Goal: Information Seeking & Learning: Check status

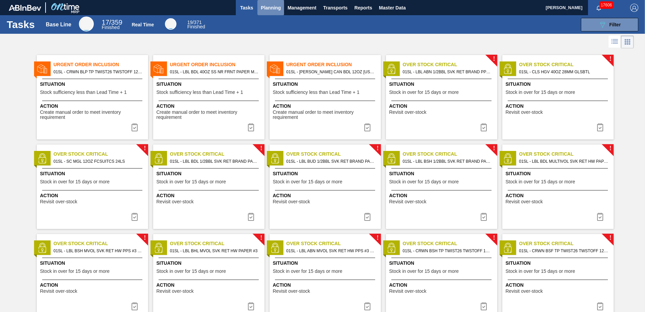
click at [277, 7] on span "Planning" at bounding box center [271, 8] width 20 height 8
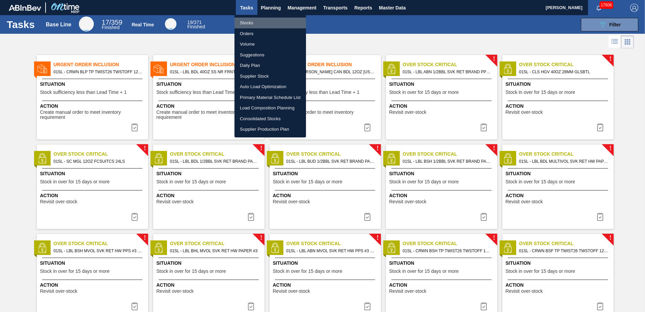
click at [266, 20] on li "Stocks" at bounding box center [269, 23] width 71 height 11
checkbox input "true"
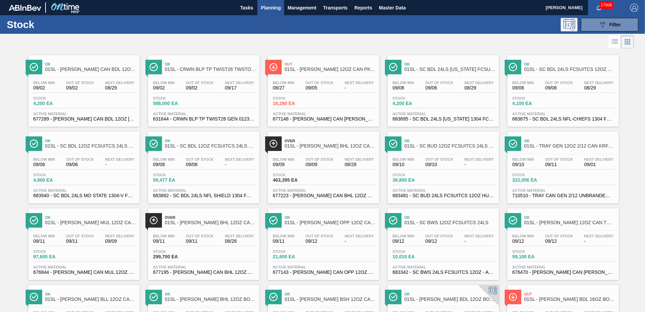
click at [569, 27] on icon at bounding box center [569, 25] width 12 height 12
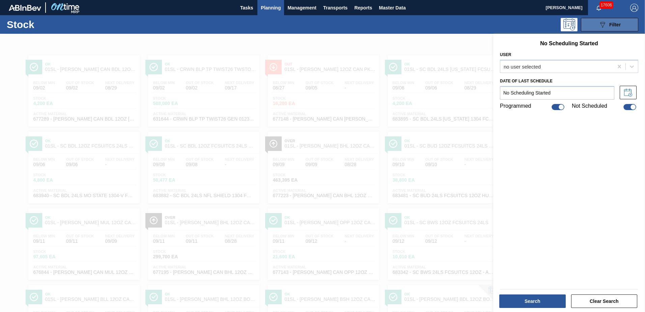
click at [607, 26] on div "089F7B8B-B2A5-4AFE-B5C0-19BA573D28AC Filter" at bounding box center [609, 25] width 22 height 8
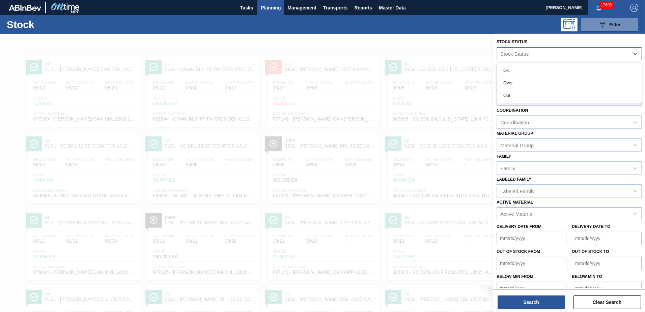
click at [535, 53] on div "Stock Status" at bounding box center [563, 54] width 132 height 10
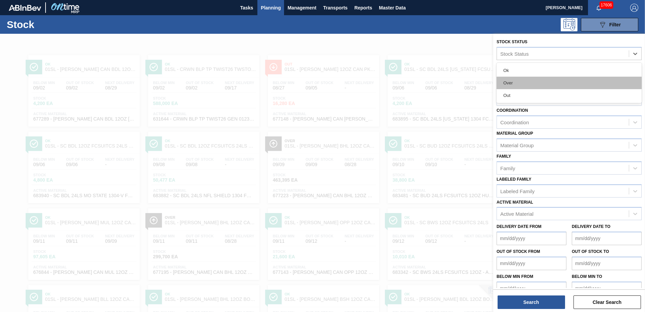
click at [517, 83] on div "Over" at bounding box center [568, 83] width 145 height 12
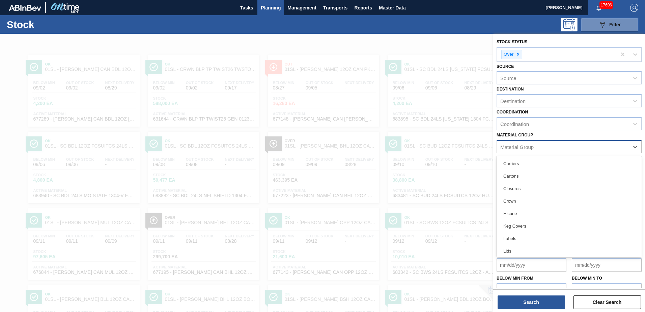
click at [527, 151] on div "Material Group" at bounding box center [563, 147] width 132 height 10
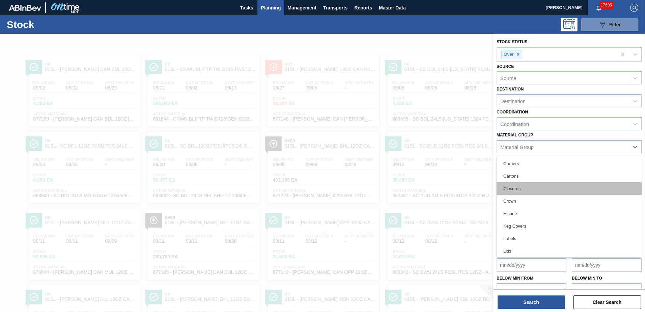
click at [520, 187] on div "Closures" at bounding box center [568, 188] width 145 height 12
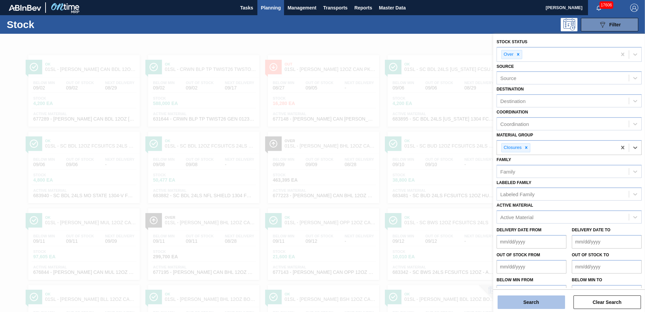
click at [504, 298] on button "Search" at bounding box center [530, 301] width 67 height 13
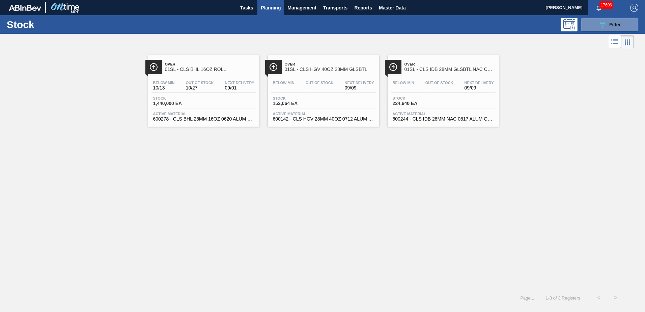
click at [616, 43] on icon at bounding box center [614, 41] width 8 height 8
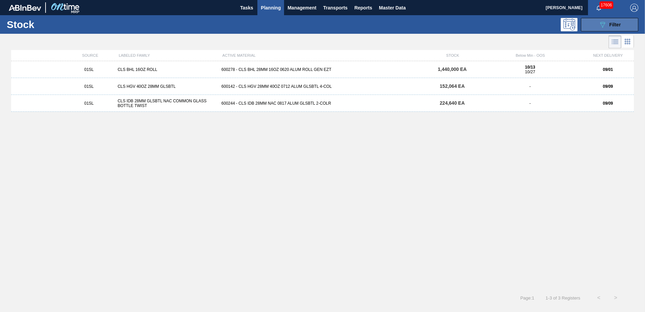
click at [598, 24] on icon "089F7B8B-B2A5-4AFE-B5C0-19BA573D28AC" at bounding box center [602, 25] width 8 height 8
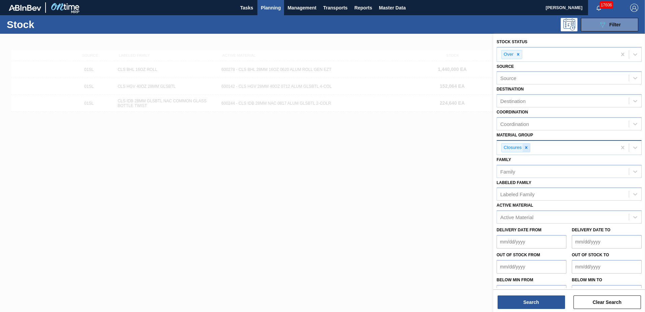
click at [525, 149] on icon at bounding box center [526, 147] width 5 height 5
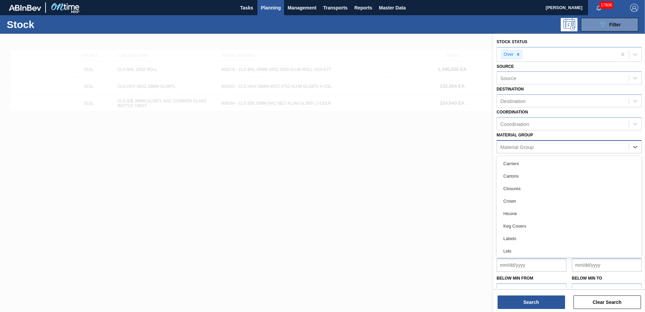
click at [526, 149] on div "Material Group" at bounding box center [516, 147] width 33 height 6
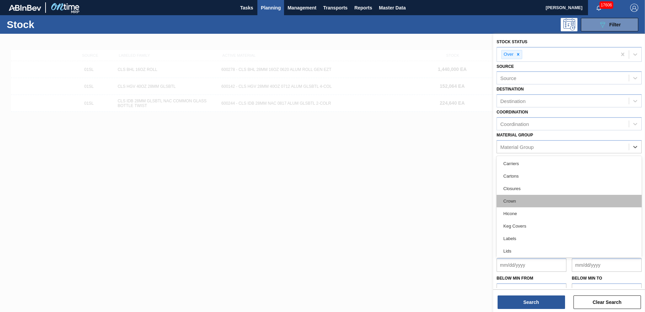
click at [518, 196] on div "Crown" at bounding box center [568, 201] width 145 height 12
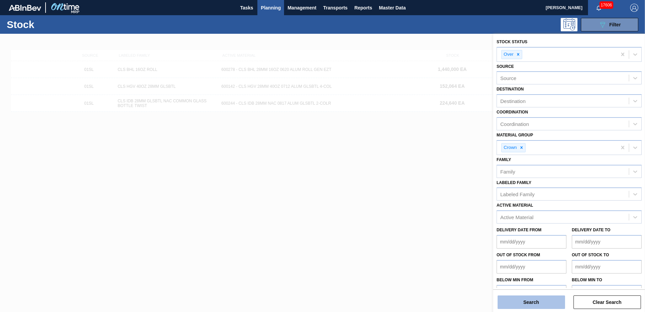
click at [531, 295] on button "Search" at bounding box center [530, 301] width 67 height 13
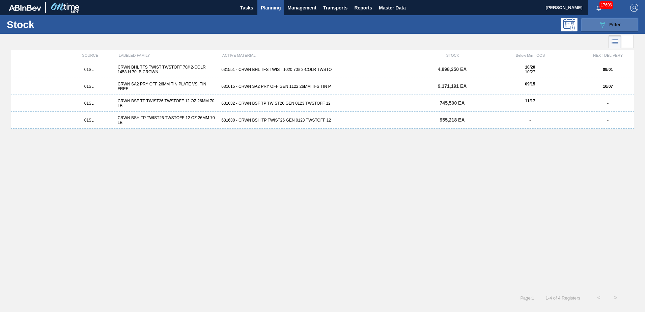
click at [602, 25] on icon "089F7B8B-B2A5-4AFE-B5C0-19BA573D28AC" at bounding box center [602, 25] width 8 height 8
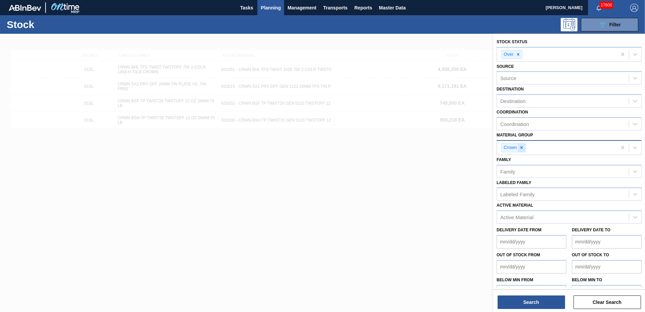
click at [523, 149] on icon at bounding box center [521, 147] width 5 height 5
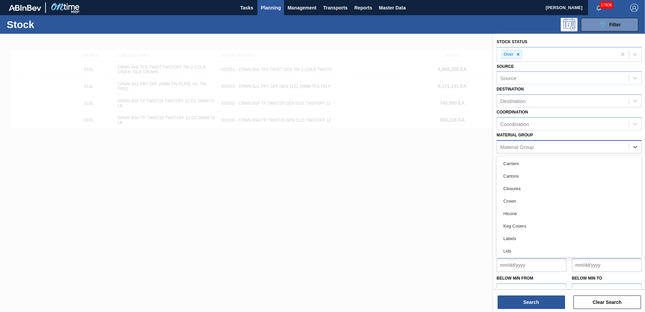
click at [533, 147] on div "Material Group" at bounding box center [516, 147] width 33 height 6
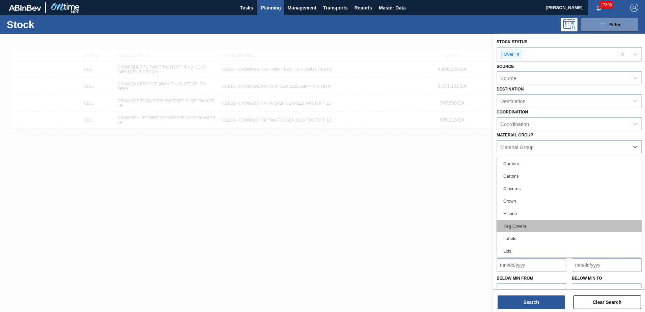
click at [529, 228] on div "Keg Covers" at bounding box center [568, 226] width 145 height 12
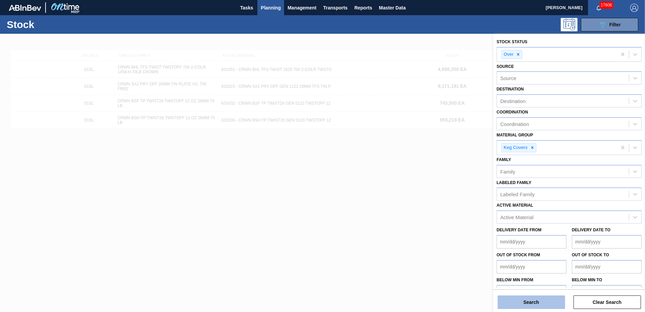
click at [537, 298] on button "Search" at bounding box center [530, 301] width 67 height 13
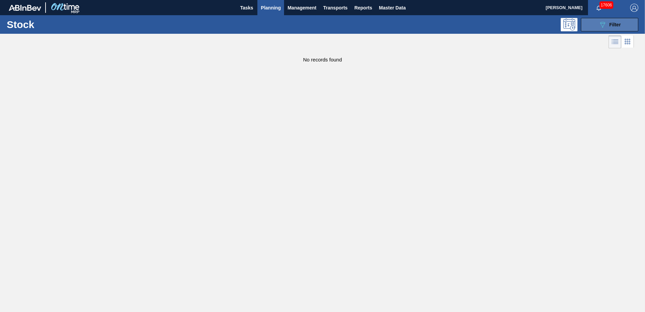
click at [612, 25] on span "Filter" at bounding box center [614, 24] width 11 height 5
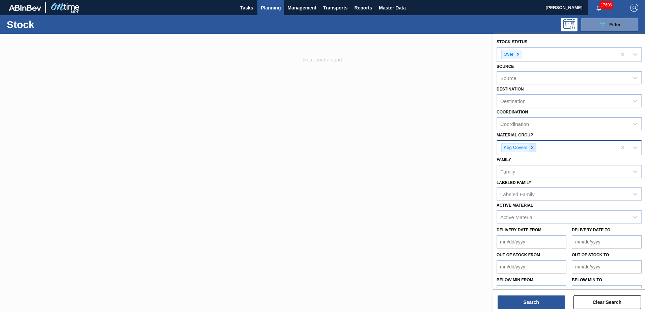
click at [530, 149] on icon at bounding box center [532, 147] width 5 height 5
click at [530, 149] on div "Material Group" at bounding box center [516, 147] width 33 height 6
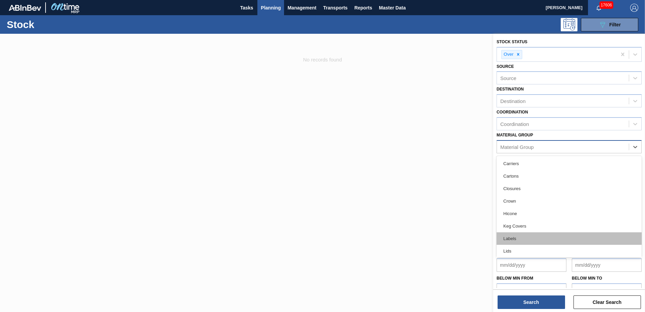
click at [521, 234] on div "Labels" at bounding box center [568, 238] width 145 height 12
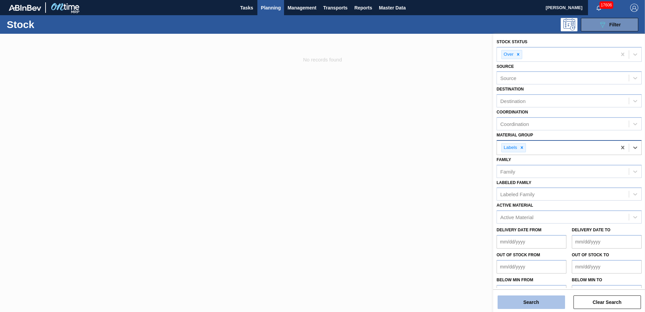
click at [530, 301] on button "Search" at bounding box center [530, 301] width 67 height 13
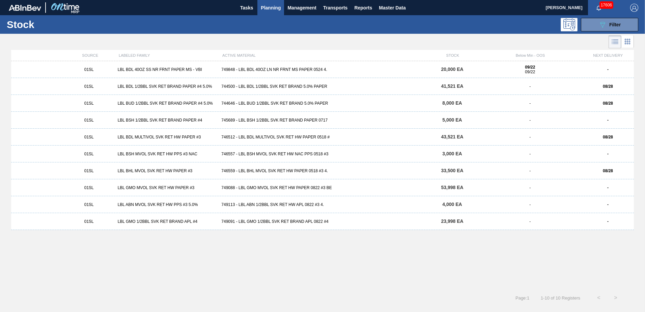
click at [291, 200] on div "01SL LBL ABN MVOL SVK RET HW PPS #3 5.0% 749113 - LBL ABN 1/2BBL SVK RET HW APL…" at bounding box center [322, 204] width 623 height 17
click at [260, 221] on div "749091 - LBL GMO 1/2BBL SVK RET BRAND APL 0822 #4" at bounding box center [322, 221] width 207 height 5
click at [381, 82] on div "01SL LBL BDL 1/2BBL SVK RET BRAND PAPER #4 5.0% 744500 - LBL BDL 1/2BBL SVK RET…" at bounding box center [322, 86] width 623 height 17
click at [598, 21] on icon "089F7B8B-B2A5-4AFE-B5C0-19BA573D28AC" at bounding box center [602, 25] width 8 height 8
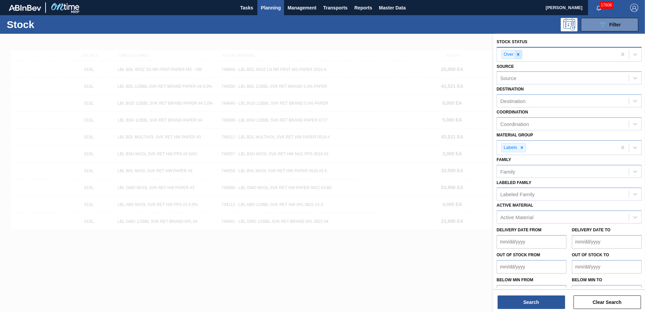
click at [520, 54] on icon at bounding box center [518, 54] width 5 height 5
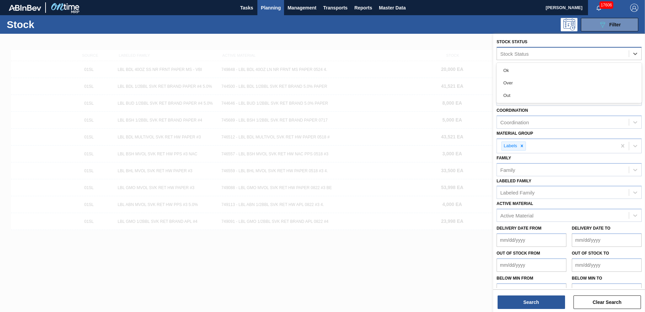
click at [530, 55] on div "Stock Status" at bounding box center [563, 54] width 132 height 10
click at [513, 91] on div "Out" at bounding box center [568, 95] width 145 height 12
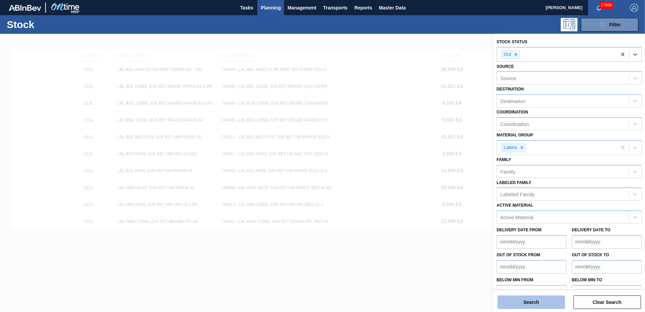
click at [543, 302] on button "Search" at bounding box center [530, 301] width 67 height 13
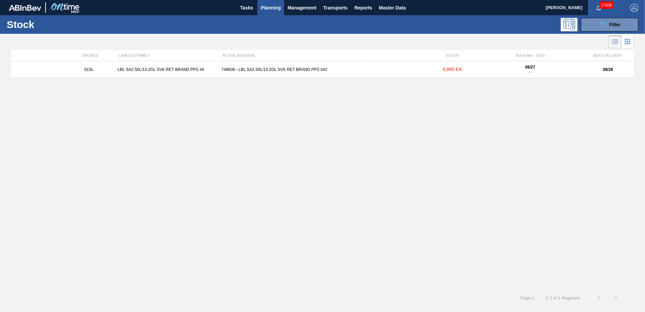
click at [240, 67] on div "748608 - LBL SA2 50L/13.2GL SVK RET BRAND PPS 042" at bounding box center [322, 69] width 207 height 5
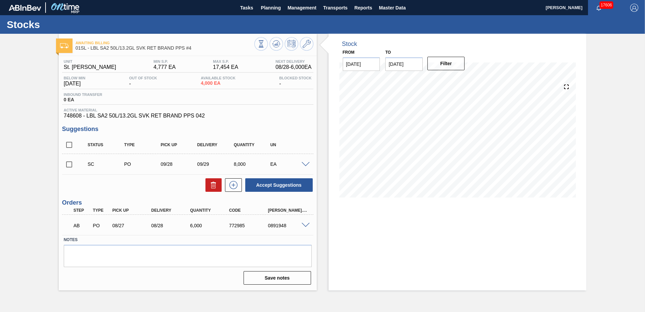
click at [604, 7] on span "17606" at bounding box center [606, 4] width 14 height 7
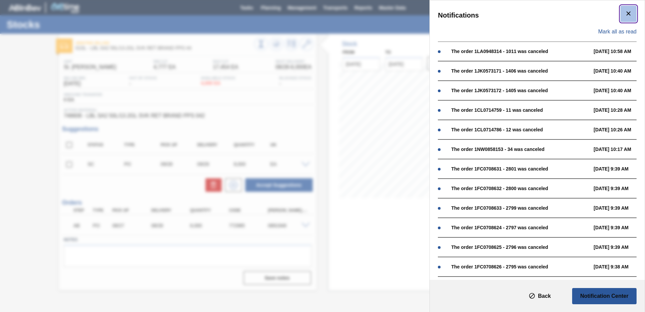
click at [630, 11] on icon "botão de ícone" at bounding box center [628, 13] width 8 height 8
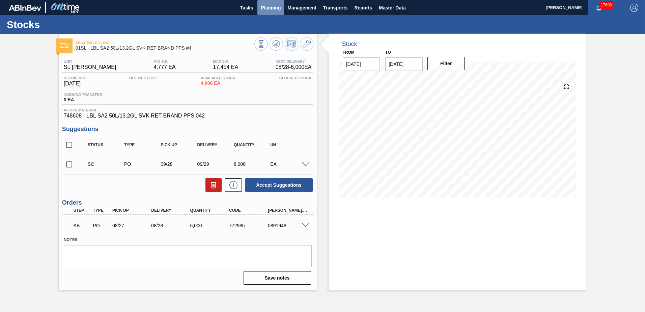
click at [269, 2] on button "Planning" at bounding box center [270, 7] width 27 height 15
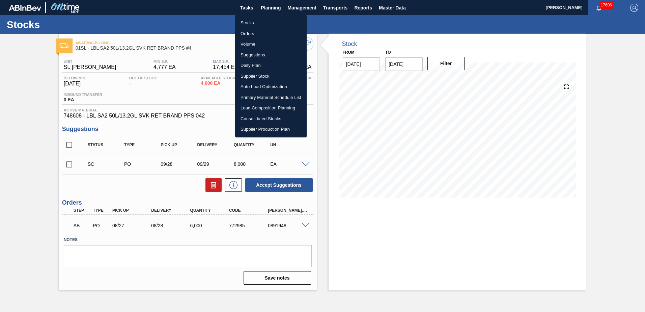
drag, startPoint x: 374, startPoint y: 25, endPoint x: 379, endPoint y: 24, distance: 5.8
click at [374, 25] on div at bounding box center [322, 156] width 645 height 312
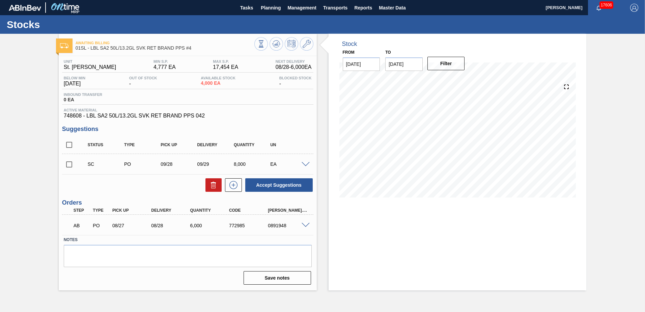
click at [598, 7] on icon "button" at bounding box center [598, 7] width 5 height 5
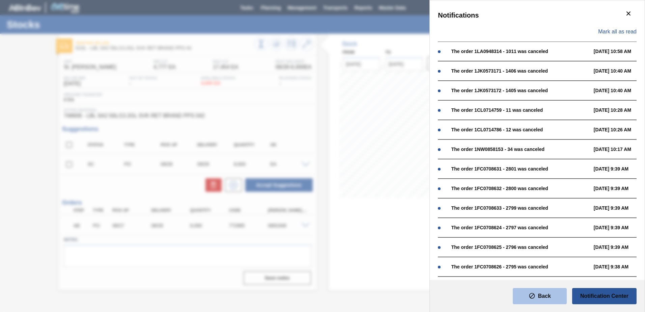
click at [0, 0] on slot "Back" at bounding box center [0, 0] width 0 height 0
